Goal: Task Accomplishment & Management: Manage account settings

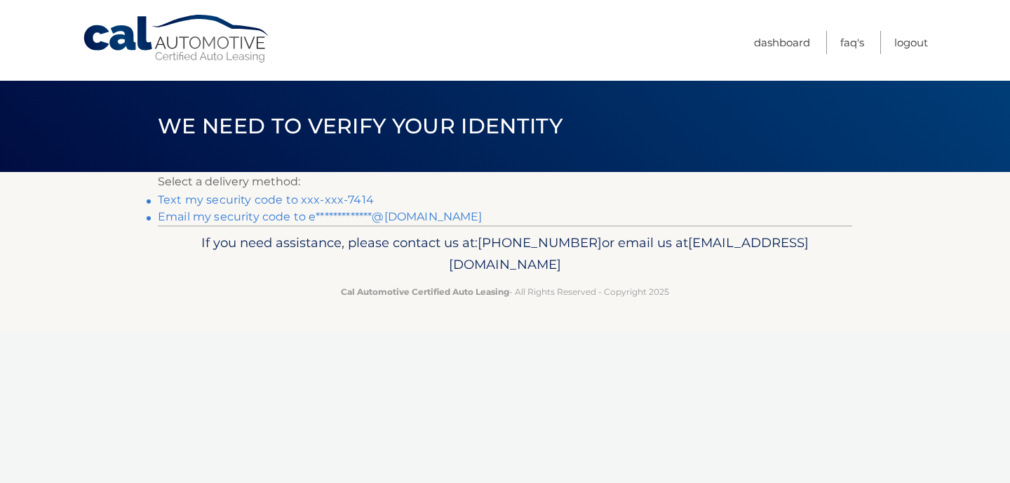
click at [206, 197] on link "Text my security code to xxx-xxx-7414" at bounding box center [266, 199] width 216 height 13
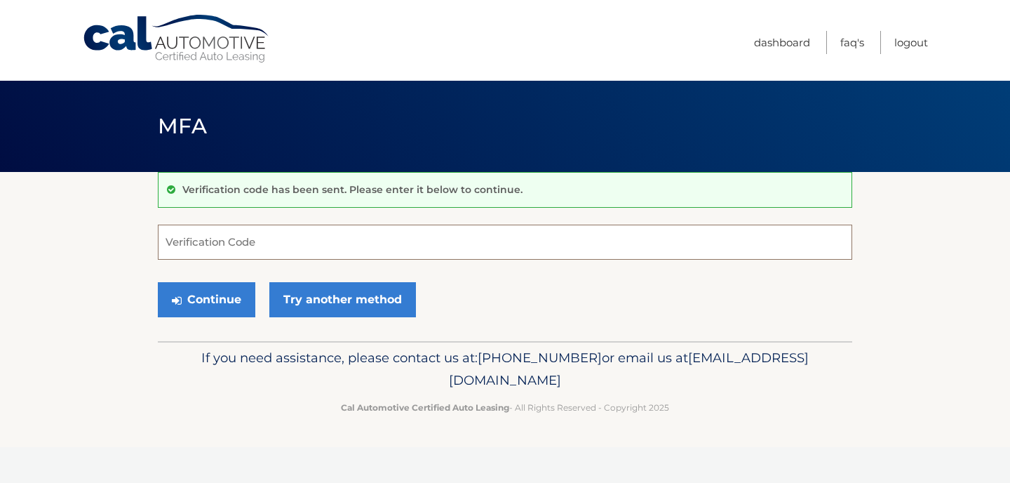
click at [231, 243] on input "Verification Code" at bounding box center [505, 241] width 694 height 35
type input "208747"
click at [217, 309] on button "Continue" at bounding box center [206, 299] width 97 height 35
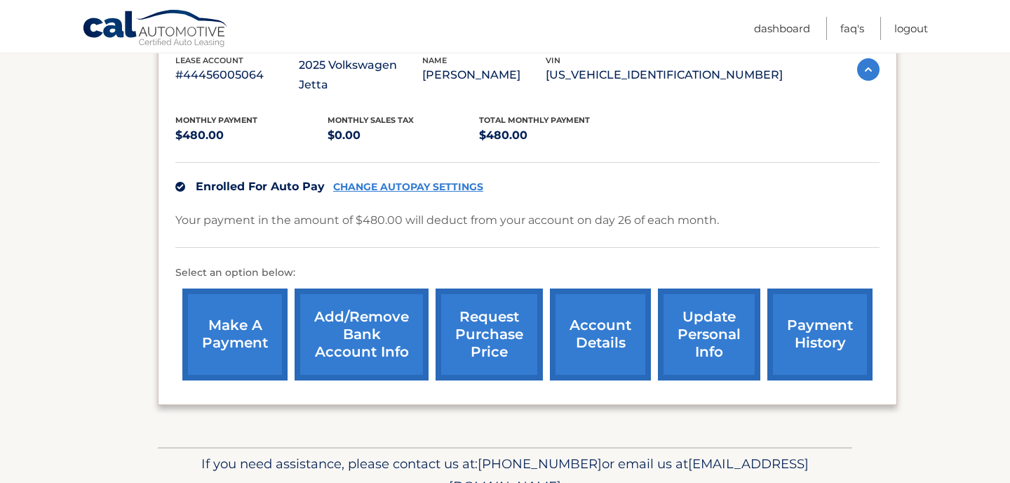
scroll to position [314, 0]
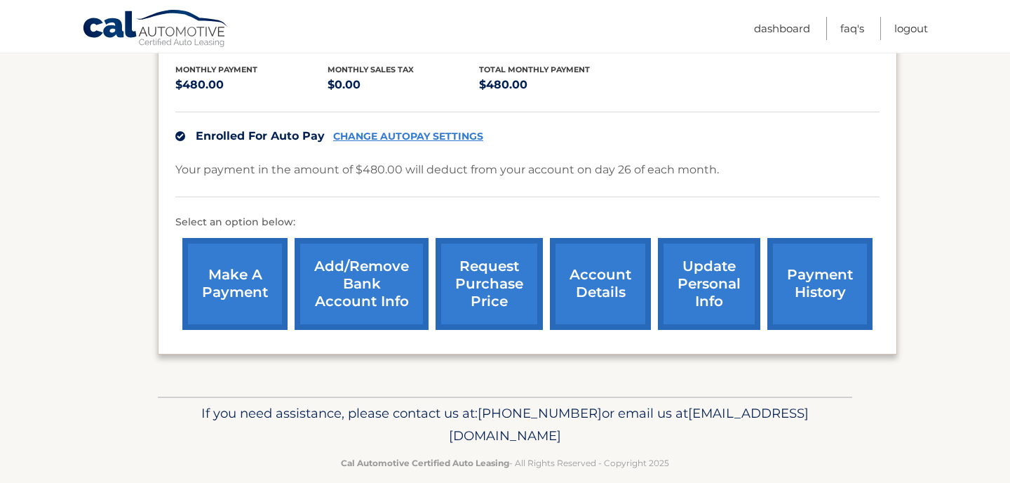
click at [596, 261] on link "account details" at bounding box center [600, 284] width 101 height 92
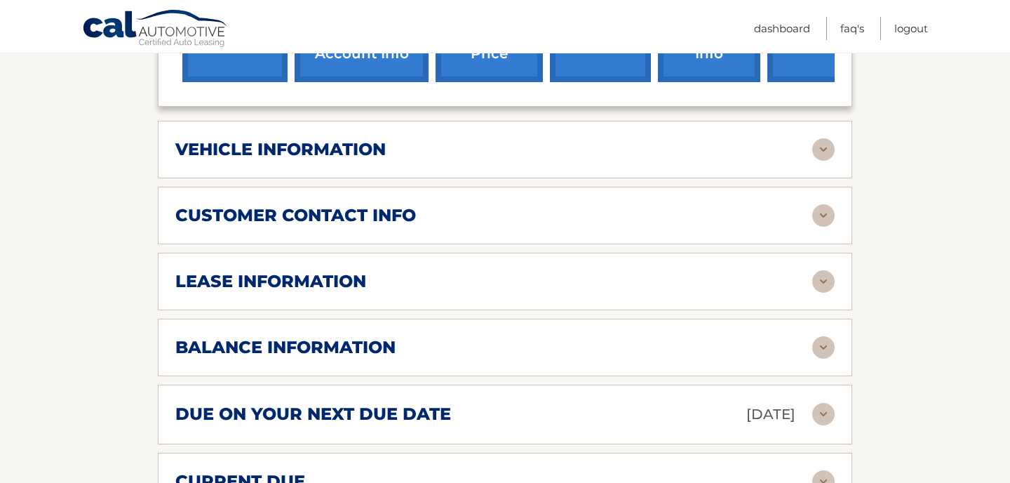
scroll to position [581, 0]
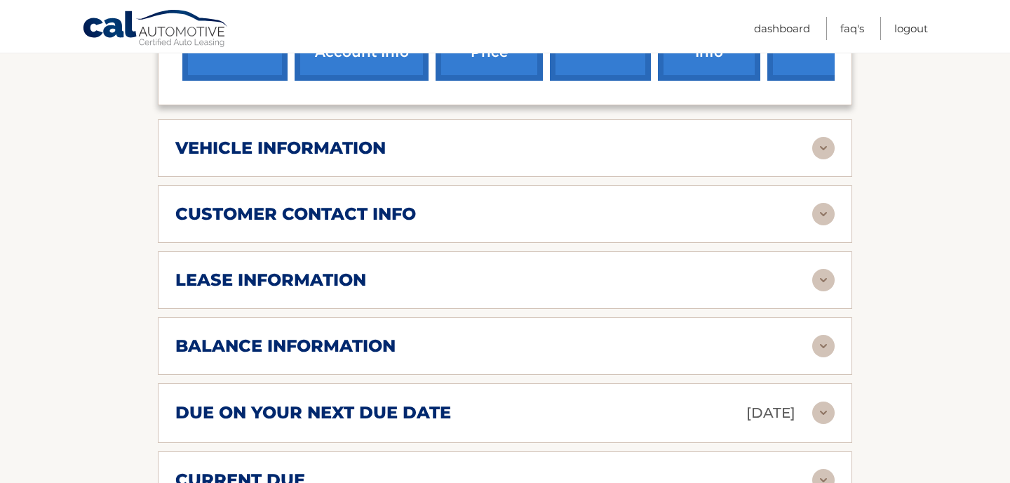
click at [819, 137] on img at bounding box center [823, 148] width 22 height 22
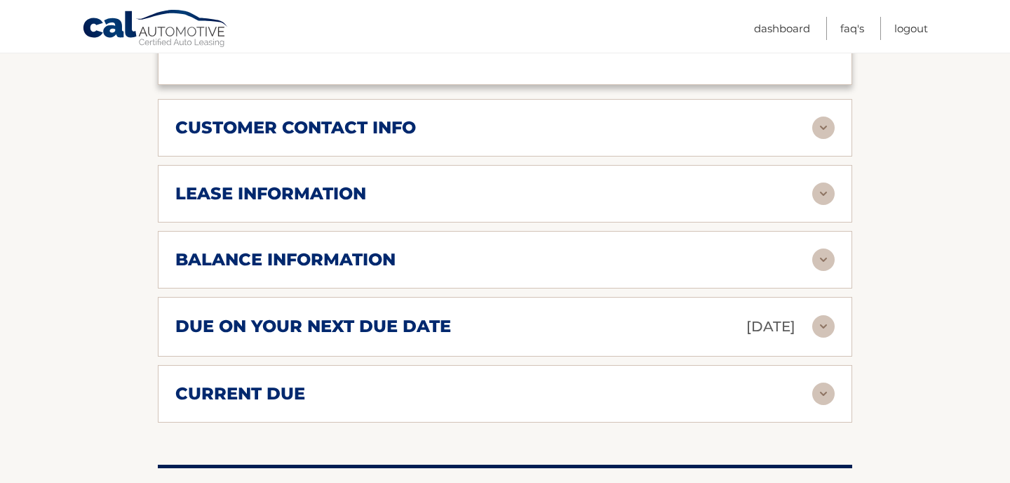
scroll to position [1003, 0]
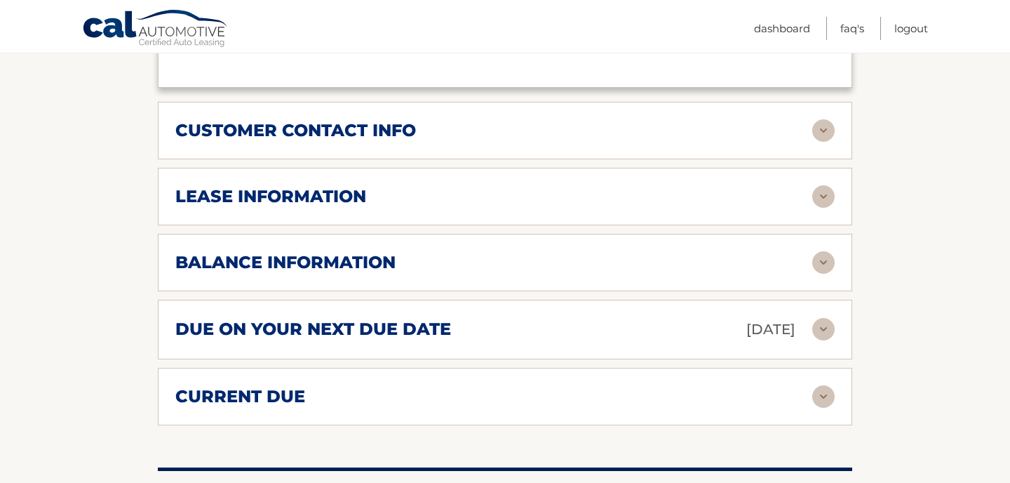
click at [821, 185] on img at bounding box center [823, 196] width 22 height 22
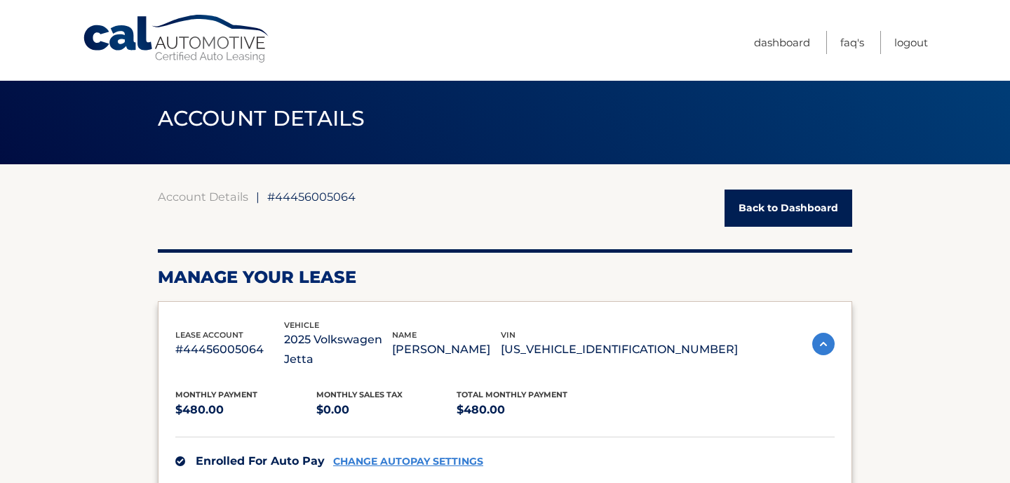
scroll to position [0, 0]
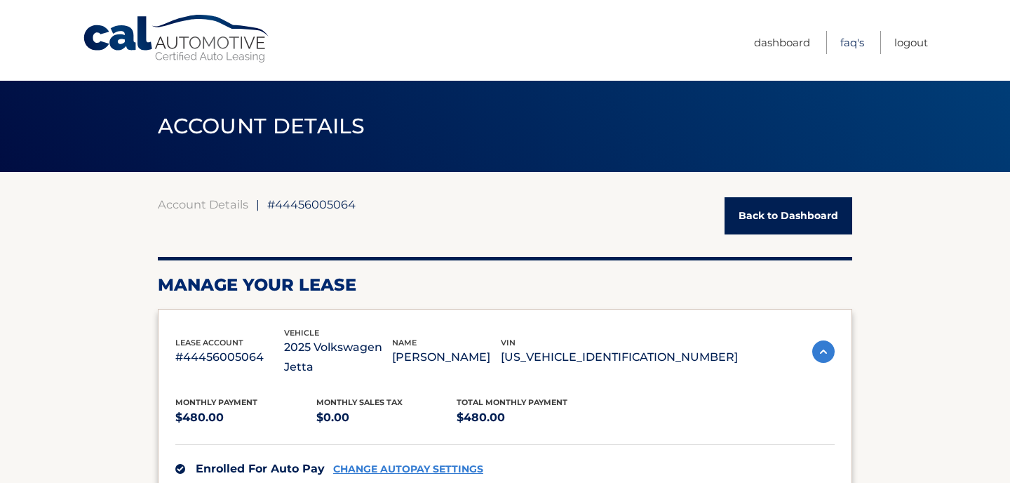
click at [845, 36] on link "FAQ's" at bounding box center [852, 42] width 24 height 23
